Goal: Information Seeking & Learning: Compare options

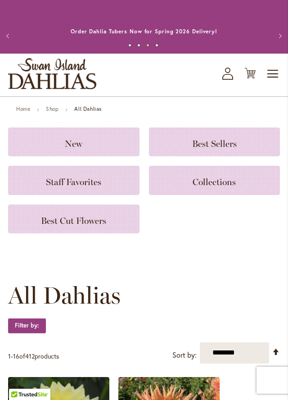
click at [109, 142] on h3 "New" at bounding box center [74, 142] width 110 height 10
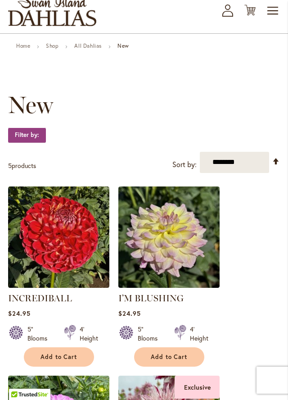
scroll to position [63, 0]
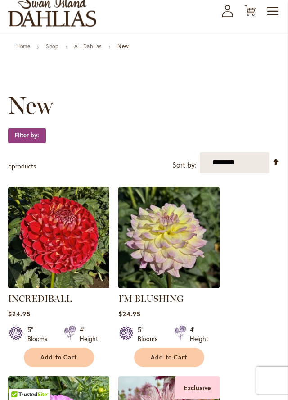
click at [90, 46] on link "All Dahlias" at bounding box center [87, 46] width 27 height 7
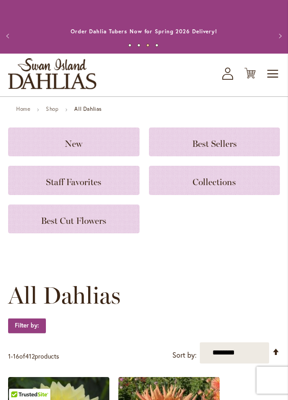
click at [117, 219] on h3 "Best Cut Flowers" at bounding box center [74, 219] width 110 height 10
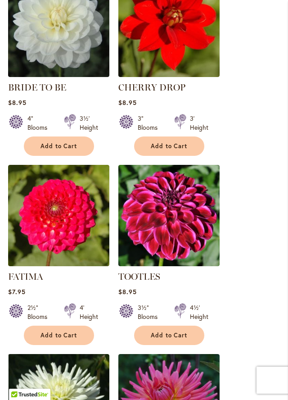
scroll to position [1033, 0]
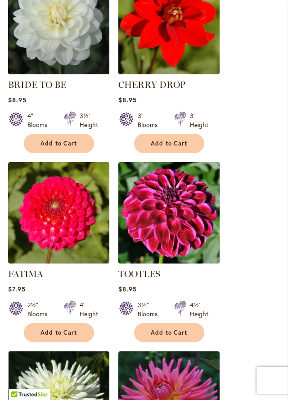
click at [194, 229] on img at bounding box center [168, 212] width 101 height 101
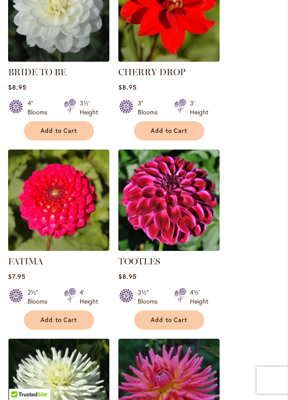
scroll to position [1052, 0]
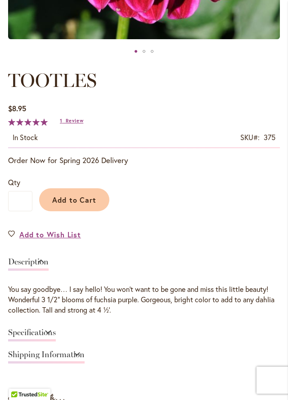
scroll to position [378, 0]
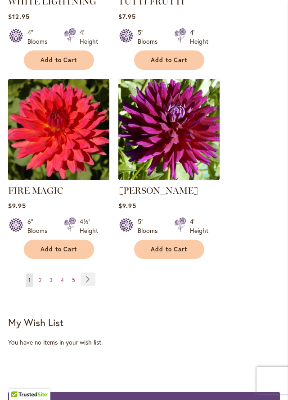
scroll to position [1499, 0]
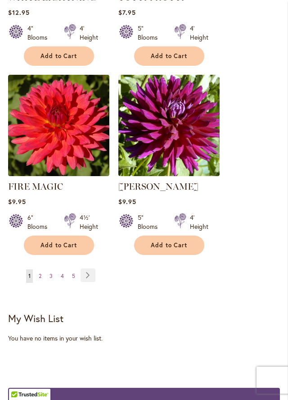
click at [91, 277] on link "Page Next" at bounding box center [88, 275] width 15 height 14
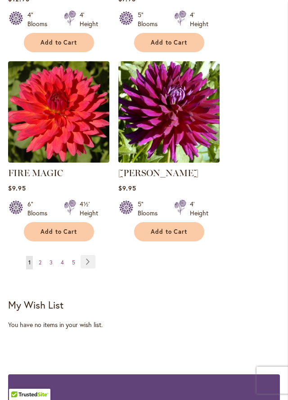
scroll to position [1517, 0]
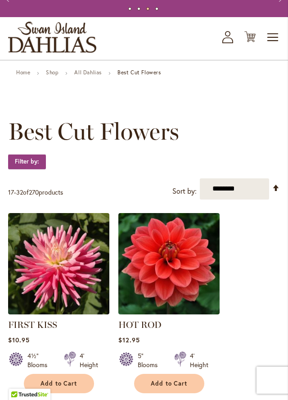
scroll to position [28, 0]
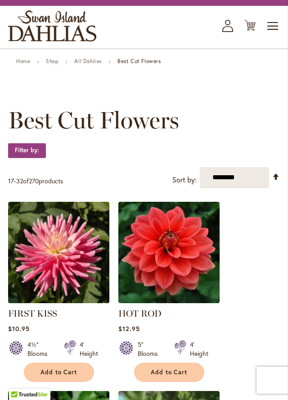
click at [172, 268] on img at bounding box center [168, 252] width 101 height 101
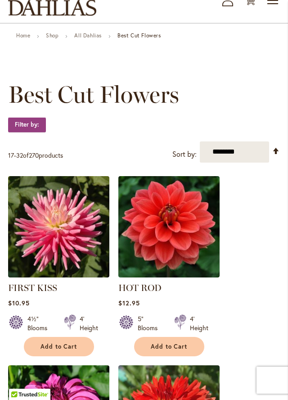
scroll to position [77, 0]
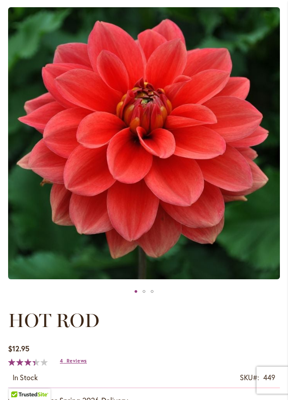
scroll to position [129, 0]
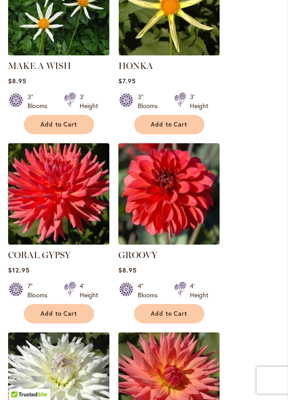
scroll to position [1056, 0]
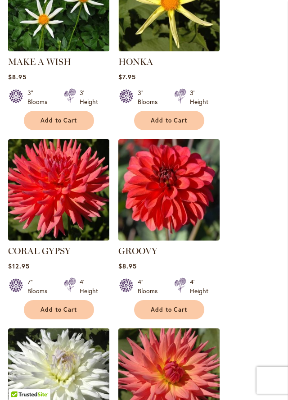
click at [185, 199] on img at bounding box center [168, 189] width 101 height 101
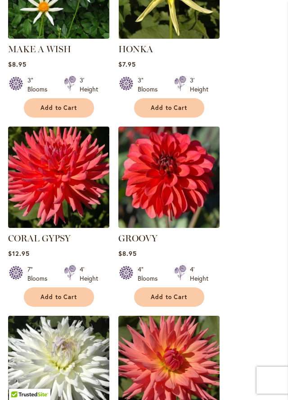
scroll to position [1077, 0]
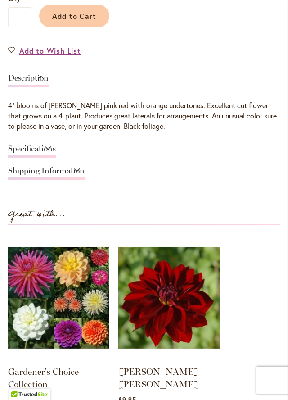
scroll to position [551, 0]
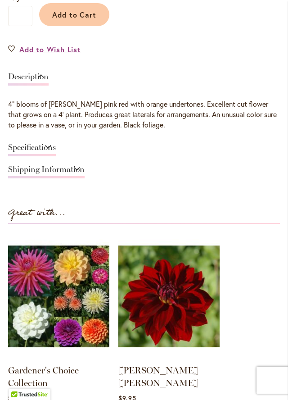
click at [174, 321] on img at bounding box center [168, 296] width 101 height 127
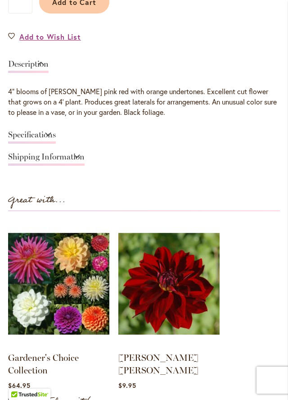
scroll to position [580, 0]
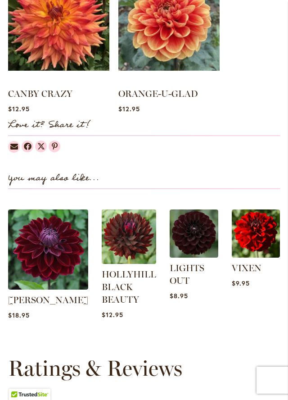
scroll to position [838, 0]
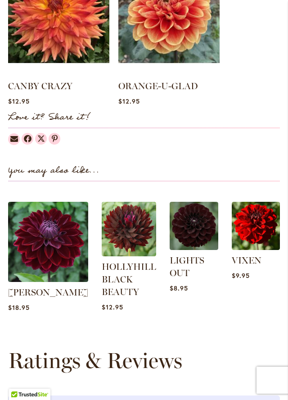
click at [49, 203] on img at bounding box center [48, 242] width 80 height 80
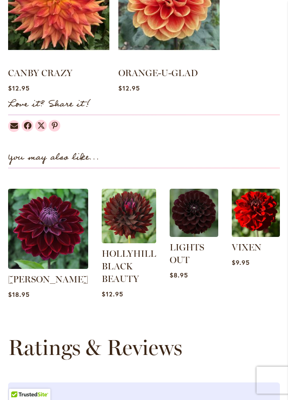
scroll to position [867, 0]
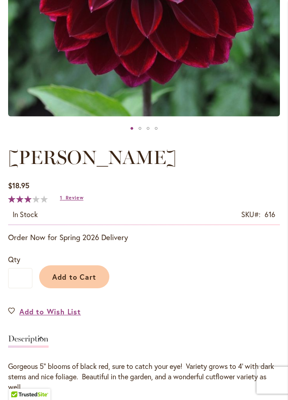
scroll to position [284, 0]
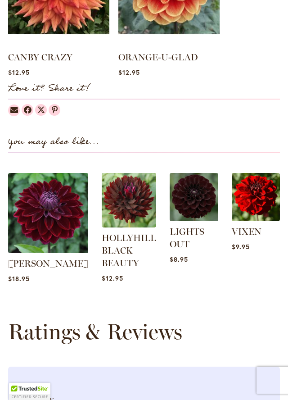
scroll to position [942, 0]
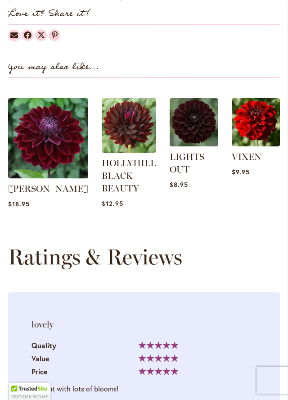
click at [192, 101] on img at bounding box center [194, 122] width 49 height 49
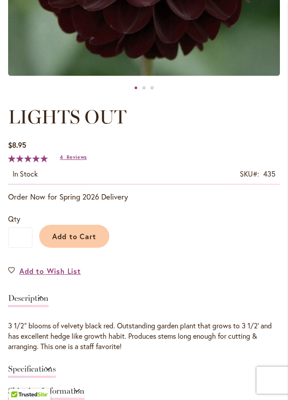
scroll to position [330, 0]
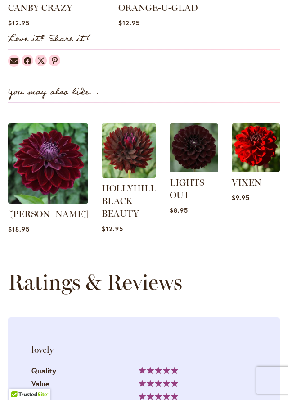
scroll to position [942, 0]
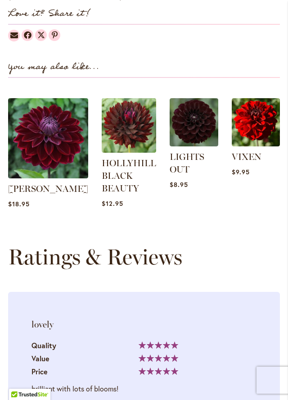
click at [123, 98] on img at bounding box center [129, 125] width 54 height 54
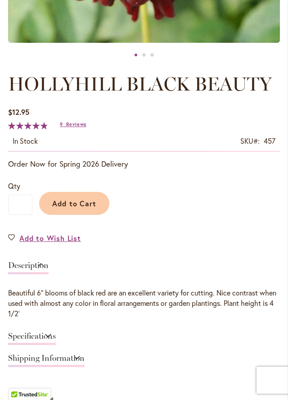
scroll to position [361, 0]
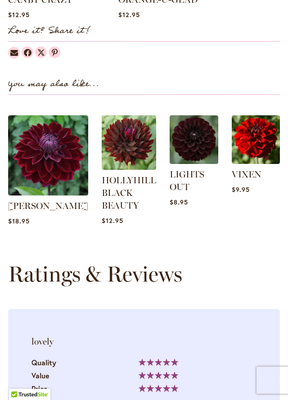
scroll to position [942, 0]
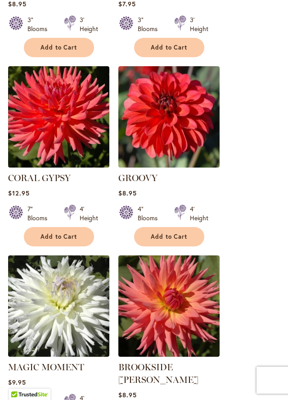
scroll to position [1124, 0]
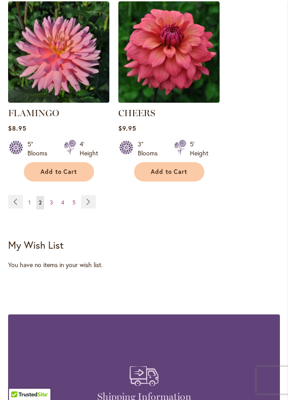
click at [90, 195] on link "Page Next" at bounding box center [88, 202] width 15 height 14
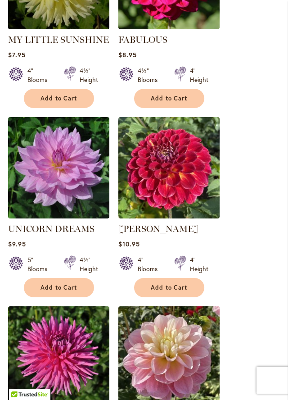
scroll to position [322, 0]
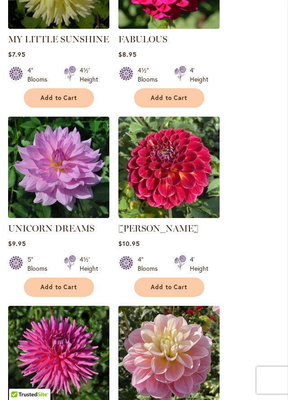
click at [169, 186] on img at bounding box center [168, 167] width 101 height 101
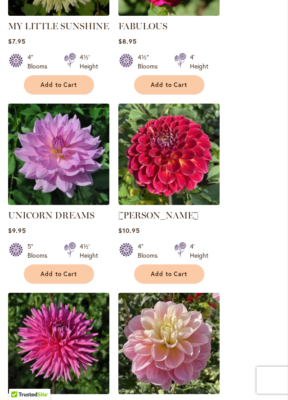
scroll to position [351, 0]
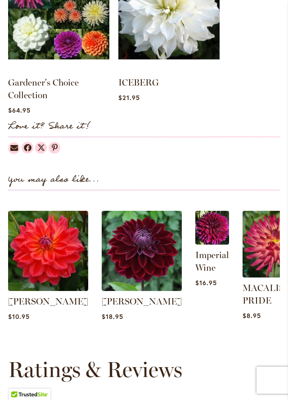
scroll to position [851, 0]
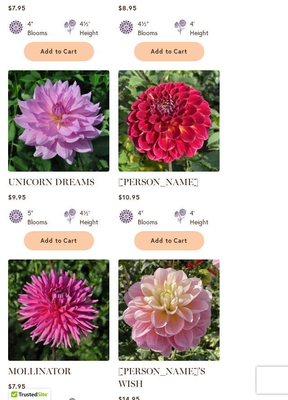
scroll to position [364, 0]
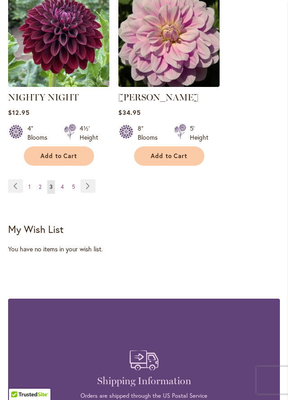
click at [89, 179] on link "Page Next" at bounding box center [88, 186] width 15 height 14
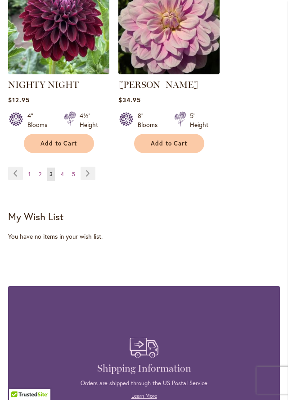
scroll to position [1632, 0]
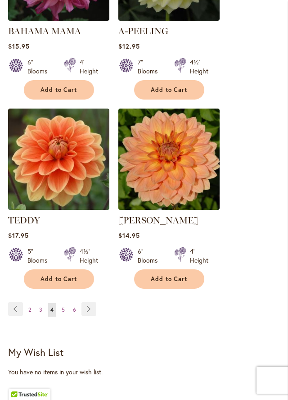
scroll to position [1481, 0]
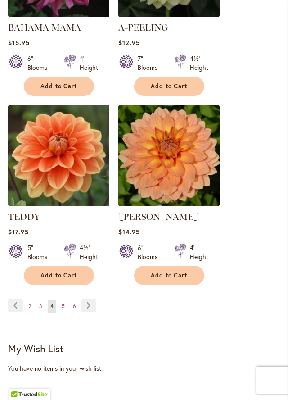
click at [90, 302] on link "Page Next" at bounding box center [89, 306] width 15 height 14
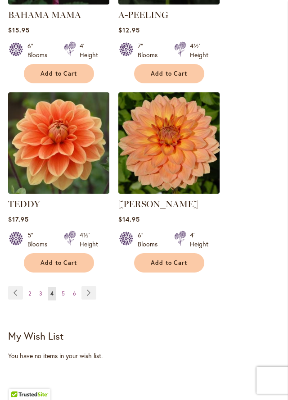
scroll to position [1500, 0]
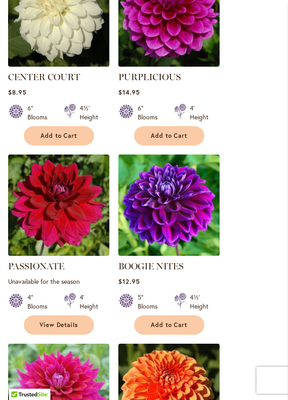
scroll to position [679, 0]
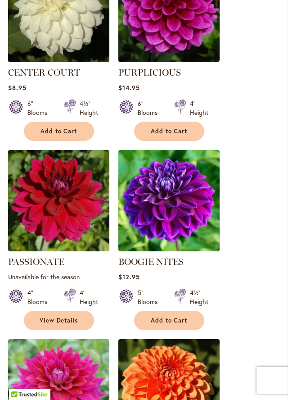
click at [31, 210] on img at bounding box center [58, 200] width 101 height 101
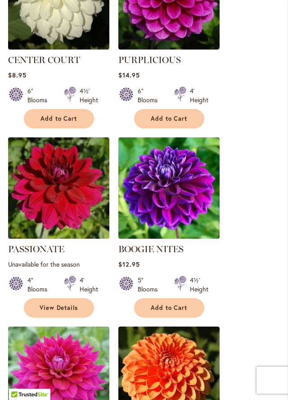
scroll to position [708, 0]
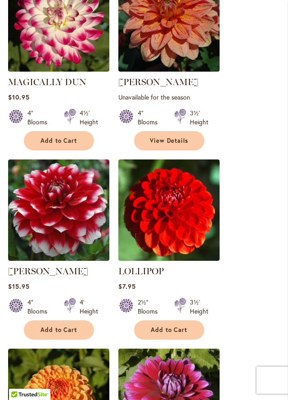
scroll to position [878, 0]
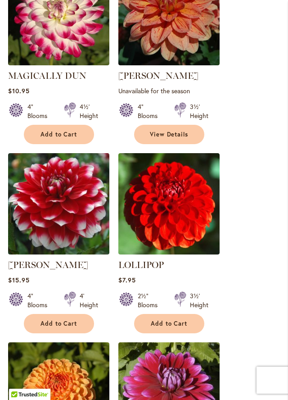
click at [181, 188] on img at bounding box center [168, 203] width 101 height 101
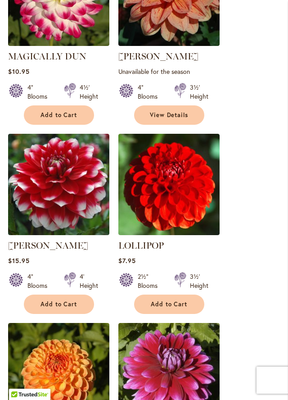
scroll to position [907, 0]
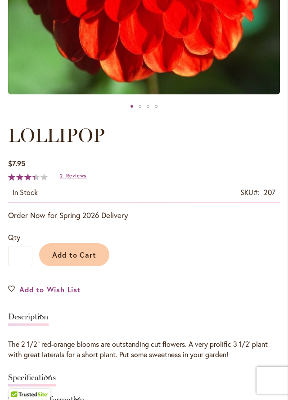
scroll to position [313, 0]
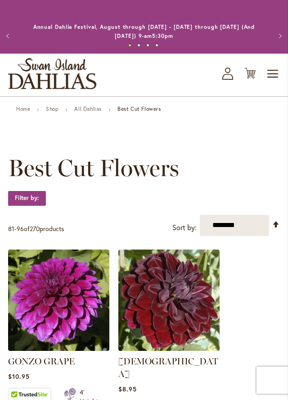
click at [87, 108] on link "All Dahlias" at bounding box center [87, 108] width 27 height 7
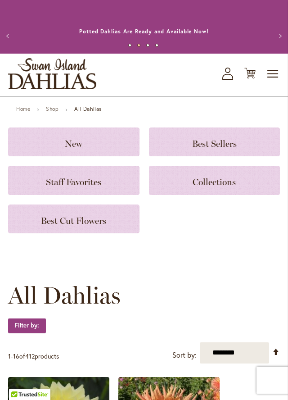
click at [222, 140] on span "Best Sellers" at bounding box center [214, 143] width 45 height 11
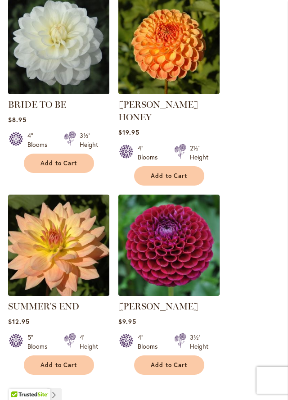
scroll to position [1408, 0]
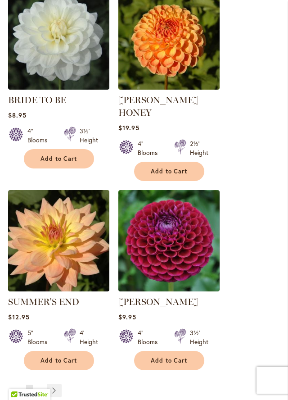
click at [166, 235] on img at bounding box center [168, 240] width 101 height 101
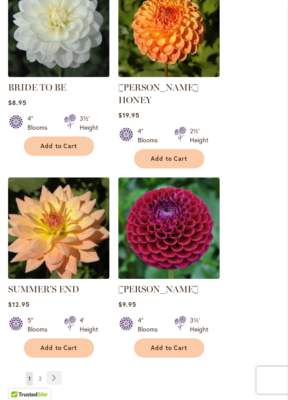
scroll to position [1437, 0]
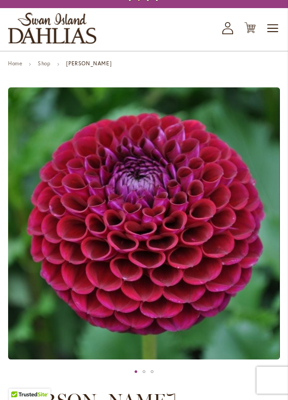
scroll to position [42, 0]
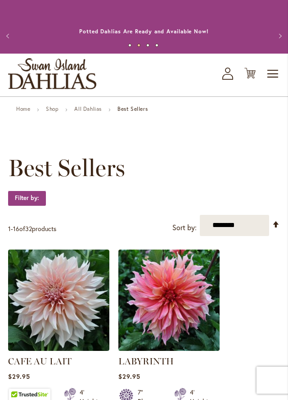
click at [92, 107] on link "All Dahlias" at bounding box center [87, 108] width 27 height 7
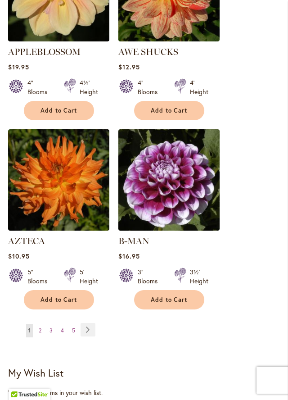
scroll to position [1584, 0]
click at [74, 327] on span "5" at bounding box center [73, 330] width 3 height 7
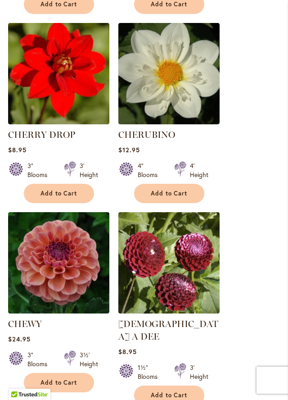
scroll to position [733, 0]
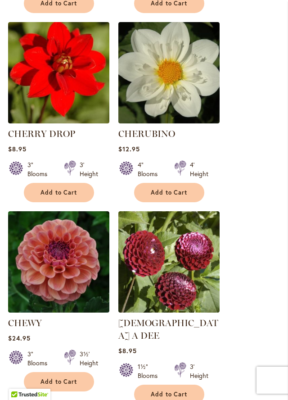
click at [163, 281] on img at bounding box center [168, 261] width 101 height 101
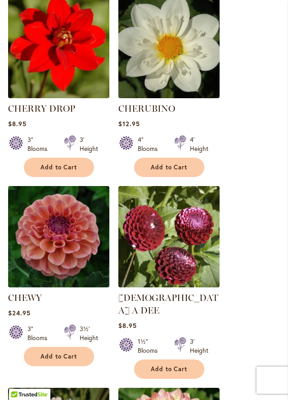
scroll to position [762, 0]
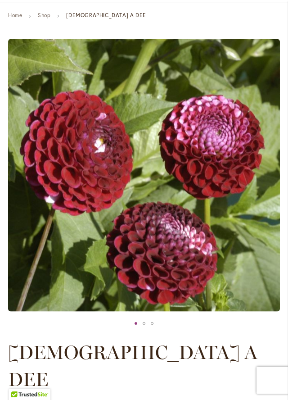
scroll to position [93, 0]
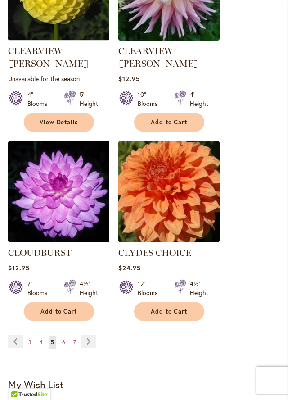
scroll to position [1599, 0]
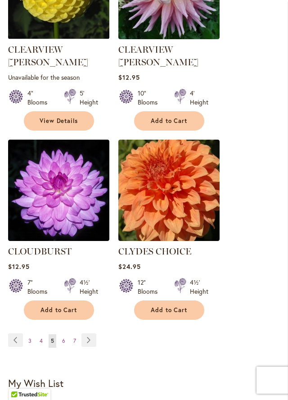
click at [62, 337] on span "6" at bounding box center [63, 340] width 3 height 7
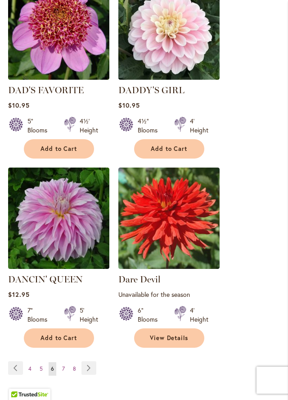
scroll to position [1582, 0]
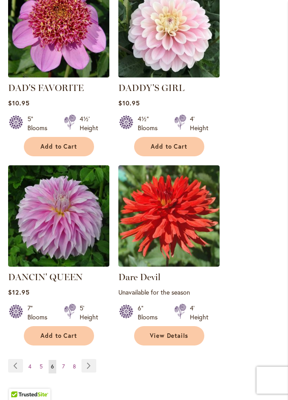
click at [19, 359] on link "Page Previous" at bounding box center [15, 366] width 15 height 14
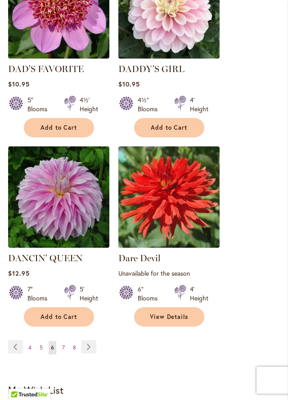
scroll to position [1608, 0]
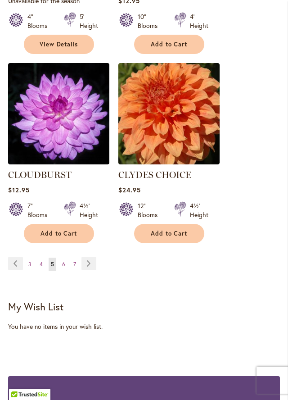
scroll to position [1670, 0]
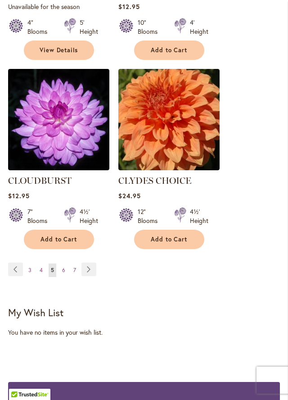
click at [37, 263] on link "Page 4" at bounding box center [41, 270] width 8 height 14
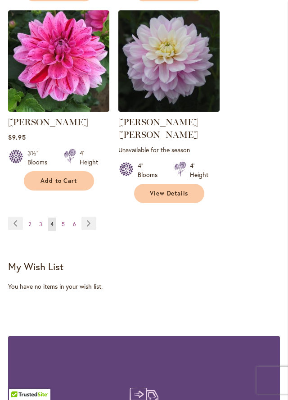
scroll to position [1706, 0]
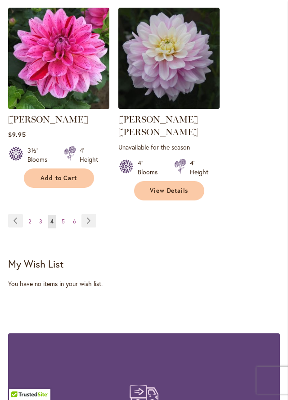
click at [42, 218] on span "3" at bounding box center [40, 221] width 3 height 7
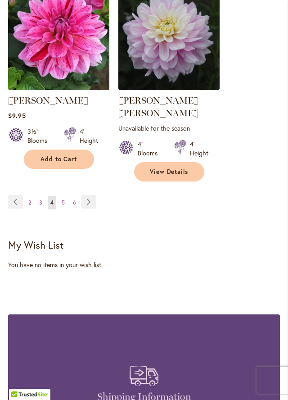
scroll to position [1734, 0]
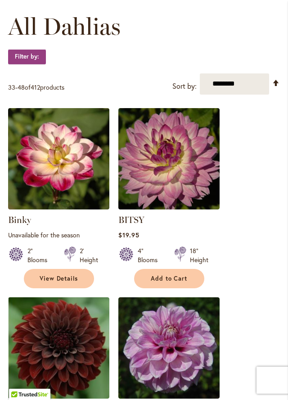
scroll to position [269, 0]
click at [77, 182] on img at bounding box center [58, 158] width 101 height 101
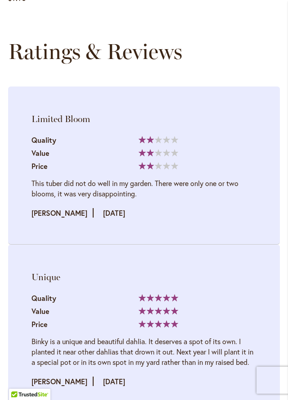
scroll to position [1140, 0]
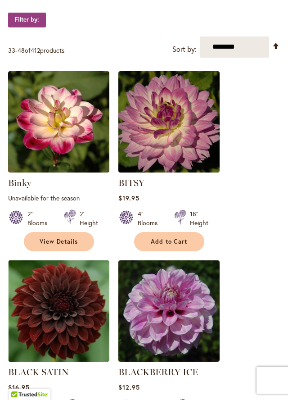
scroll to position [301, 0]
